Goal: Find specific page/section

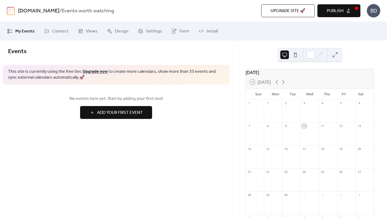
click at [27, 11] on link "[DOMAIN_NAME]" at bounding box center [38, 11] width 41 height 10
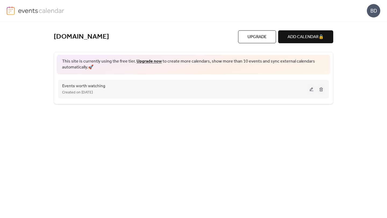
click at [102, 97] on div "Events worth watching Created on [DATE]" at bounding box center [193, 88] width 263 height 21
click at [93, 90] on span "Created on [DATE]" at bounding box center [77, 92] width 31 height 6
